Goal: Transaction & Acquisition: Book appointment/travel/reservation

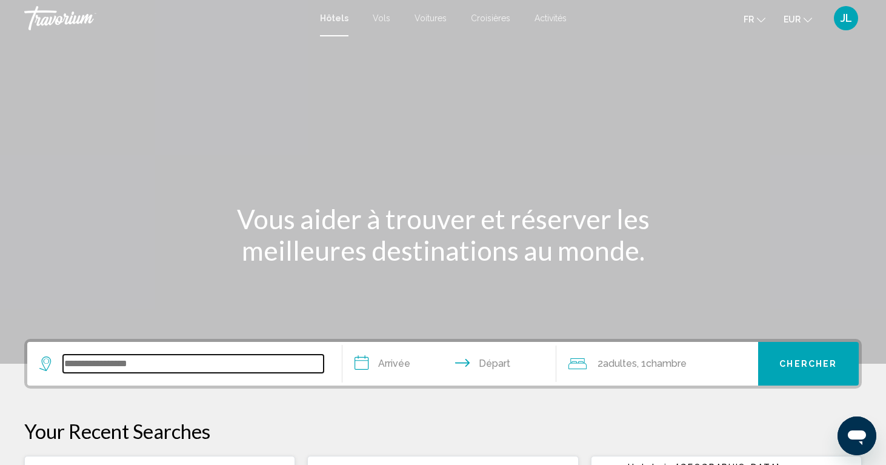
click at [170, 371] on input "Search widget" at bounding box center [193, 363] width 261 height 18
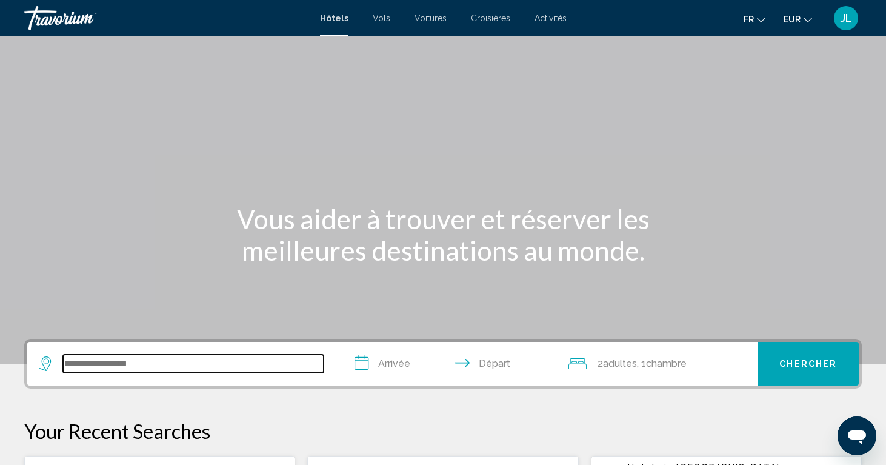
scroll to position [299, 0]
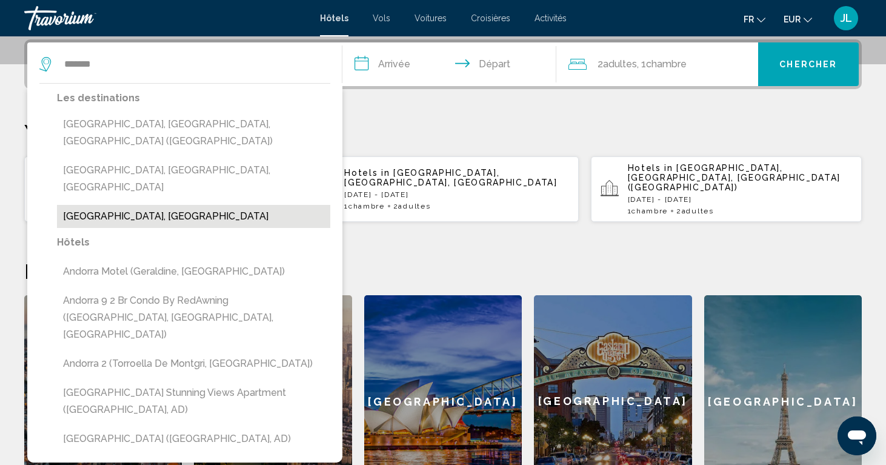
drag, startPoint x: 179, startPoint y: 373, endPoint x: 133, endPoint y: 176, distance: 202.7
click at [133, 205] on button "[GEOGRAPHIC_DATA], [GEOGRAPHIC_DATA]" at bounding box center [193, 216] width 273 height 23
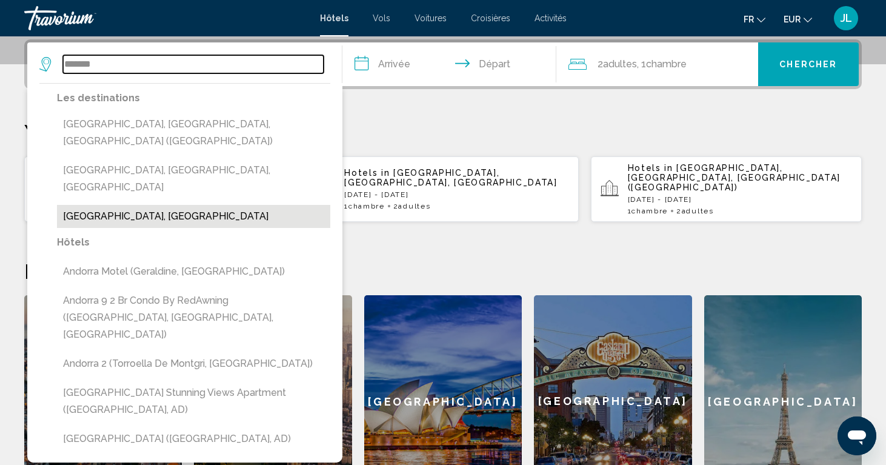
type input "**********"
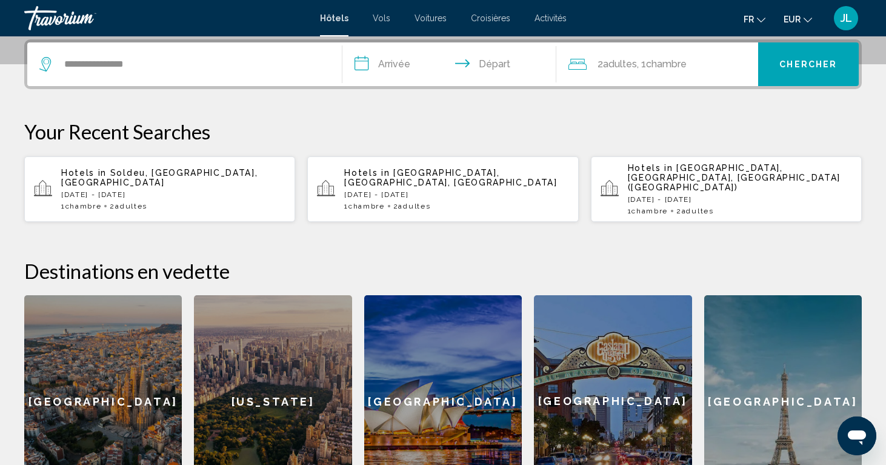
click at [416, 83] on input "**********" at bounding box center [451, 65] width 219 height 47
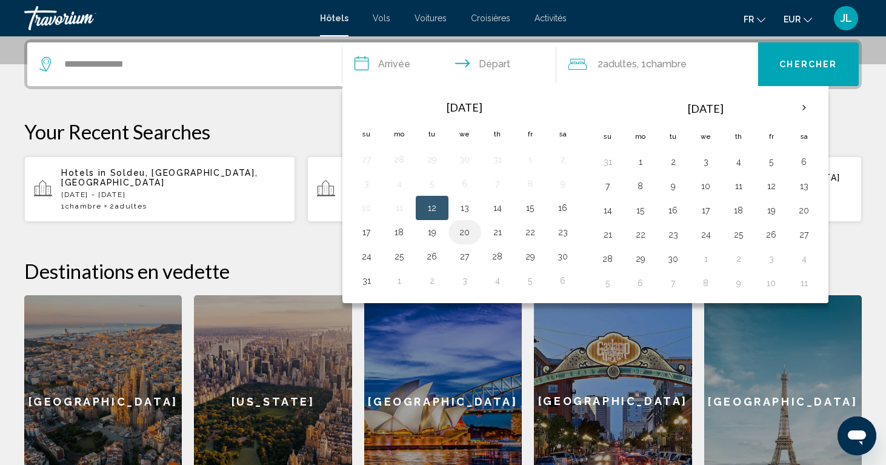
click at [470, 234] on button "20" at bounding box center [464, 232] width 19 height 17
click at [486, 239] on td "21" at bounding box center [497, 232] width 33 height 24
click at [497, 229] on button "21" at bounding box center [497, 232] width 19 height 17
type input "**********"
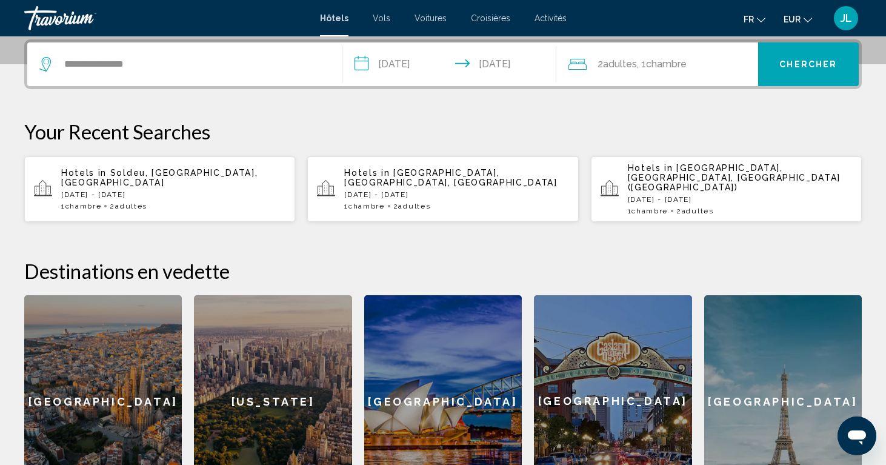
click at [817, 62] on span "Chercher" at bounding box center [808, 65] width 58 height 10
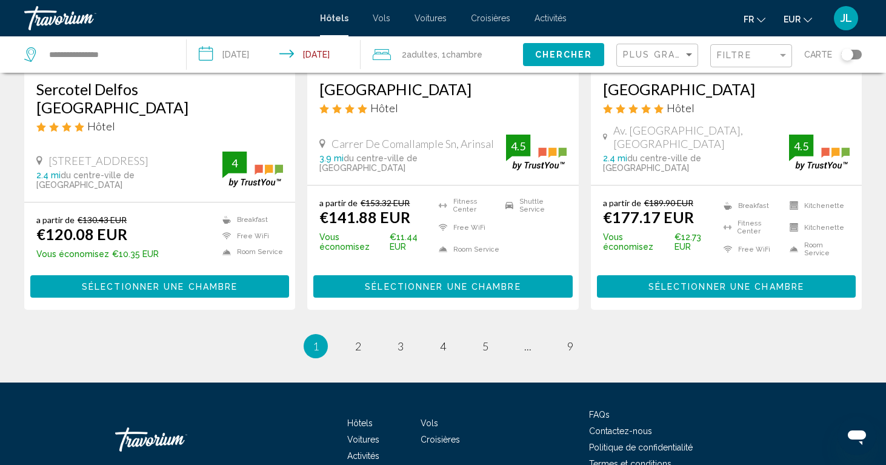
scroll to position [1633, 0]
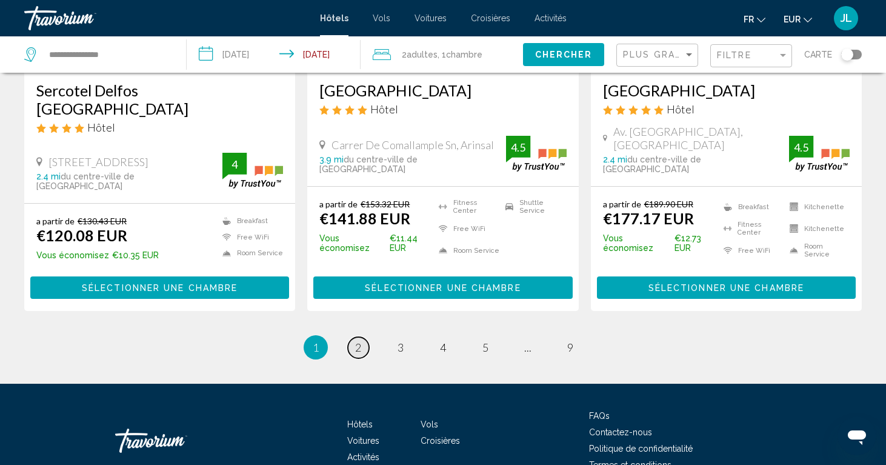
click at [355, 340] on span "2" at bounding box center [358, 346] width 6 height 13
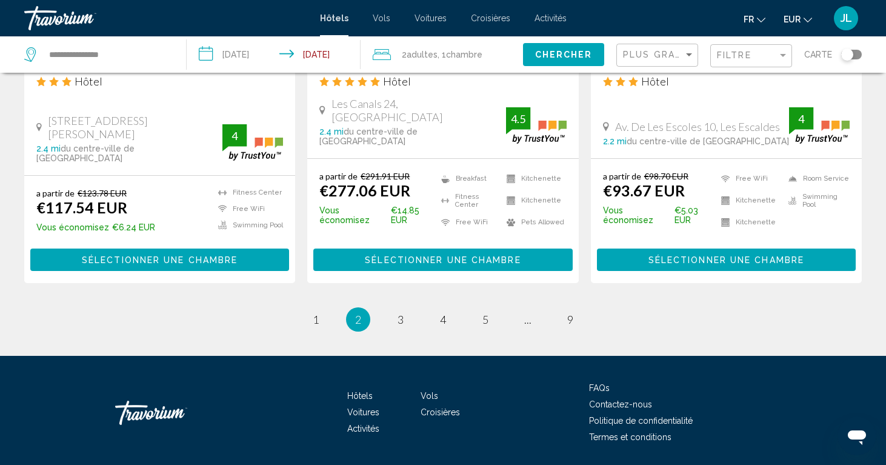
scroll to position [1647, 0]
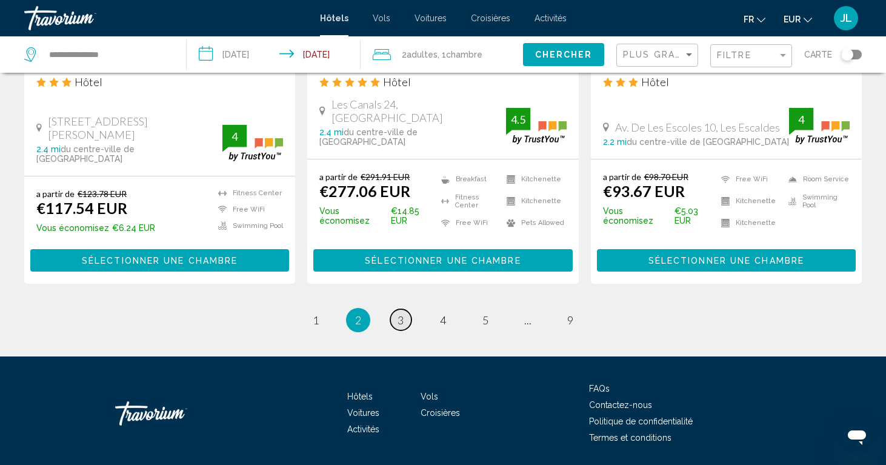
click at [400, 313] on span "3" at bounding box center [400, 319] width 6 height 13
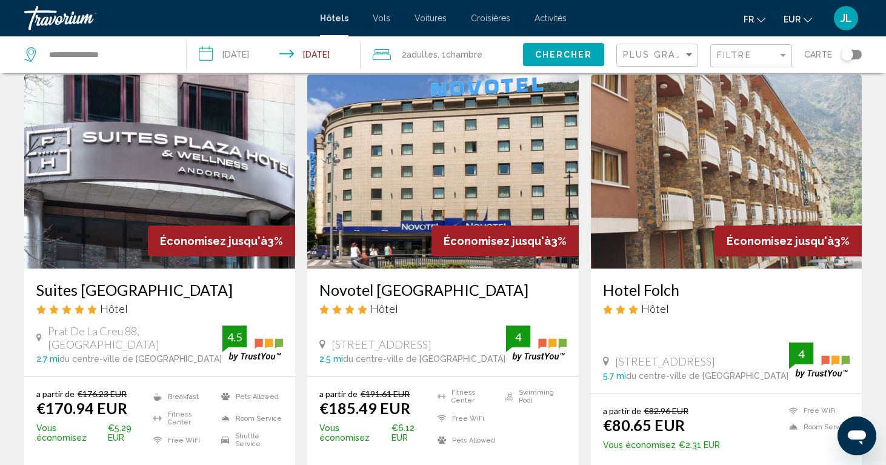
scroll to position [497, 1]
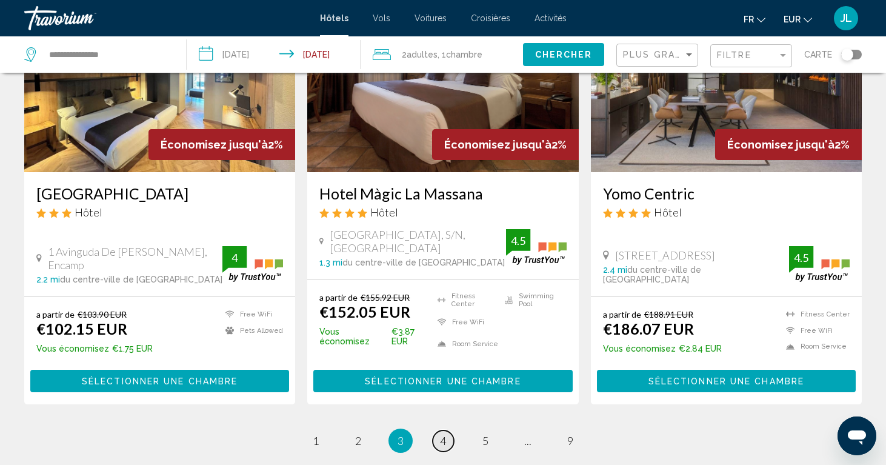
click at [442, 447] on span "4" at bounding box center [443, 440] width 6 height 13
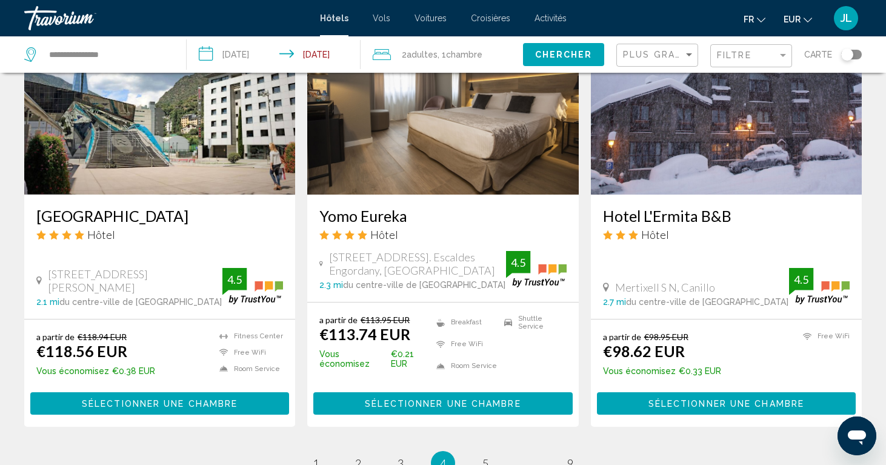
scroll to position [1482, 0]
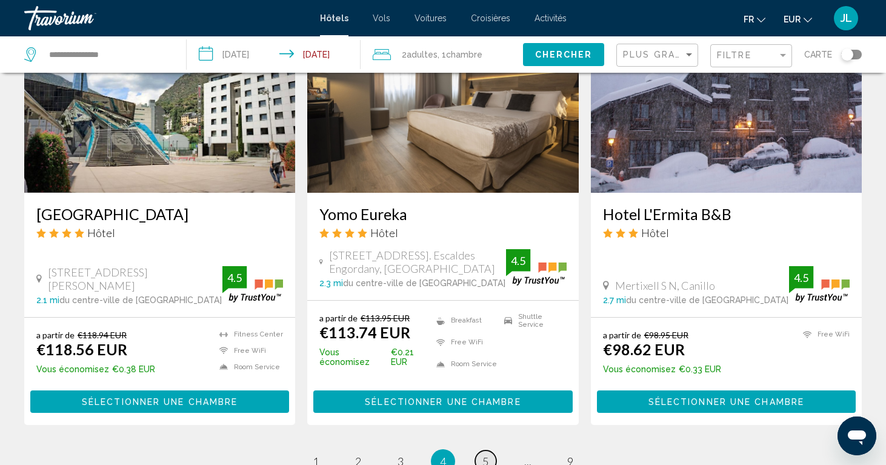
click at [476, 450] on link "page 5" at bounding box center [485, 460] width 21 height 21
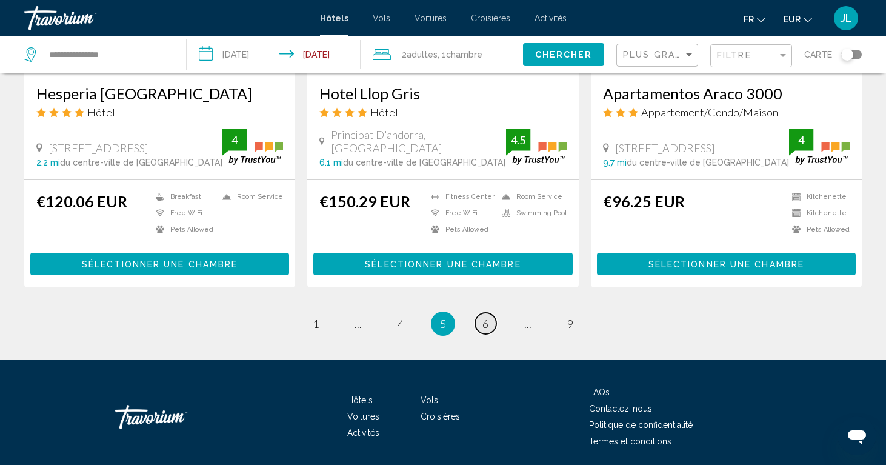
click at [489, 313] on link "page 6" at bounding box center [485, 323] width 21 height 21
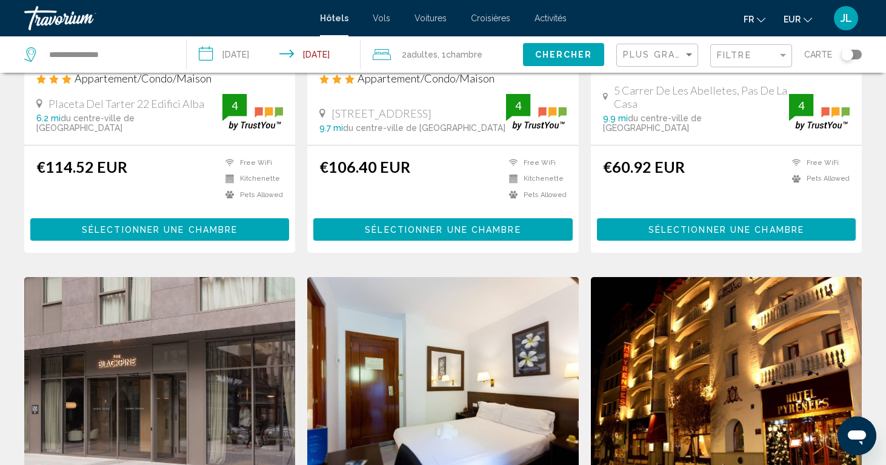
scroll to position [712, 0]
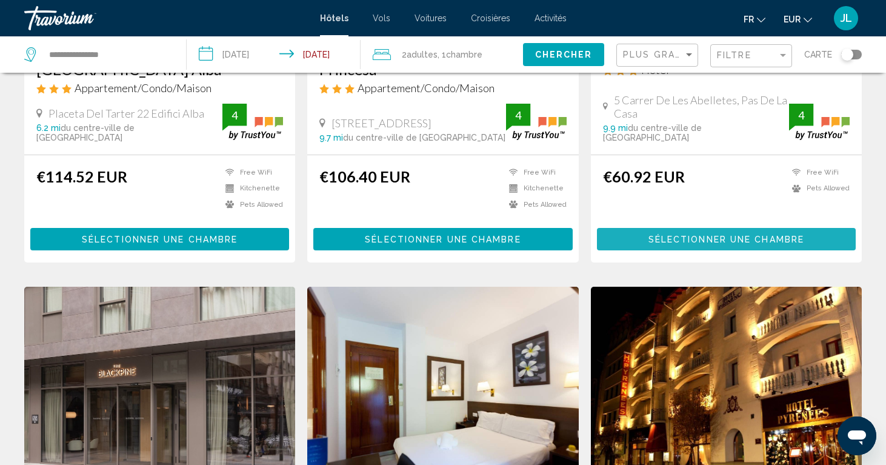
click at [692, 246] on button "Sélectionner une chambre" at bounding box center [726, 239] width 259 height 22
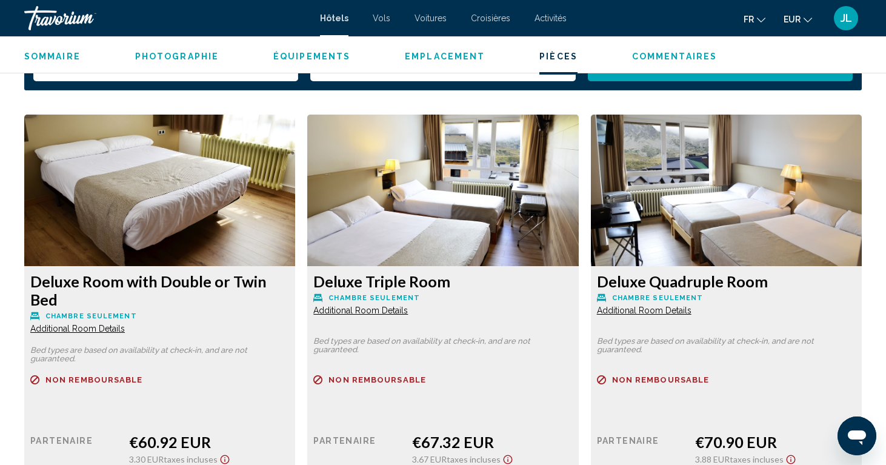
scroll to position [1595, 0]
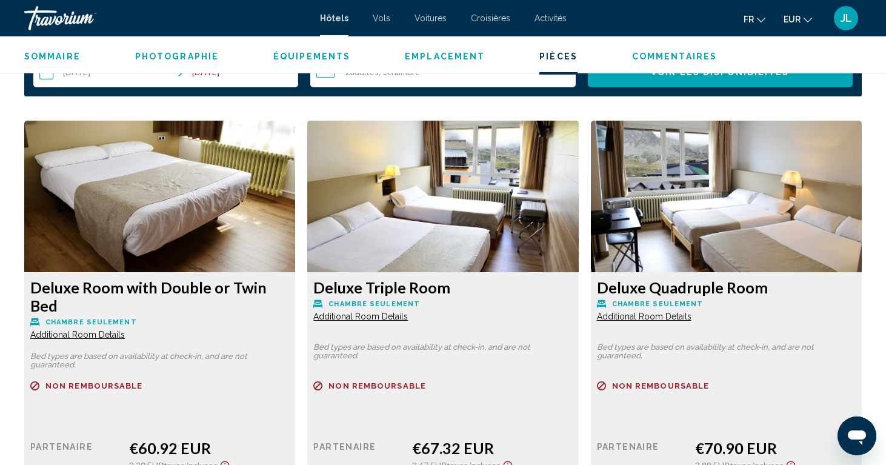
click at [171, 197] on img "Main content" at bounding box center [159, 196] width 271 height 151
click at [151, 290] on h3 "Deluxe Room with Double or Twin Bed" at bounding box center [159, 296] width 259 height 36
